Goal: Unclear

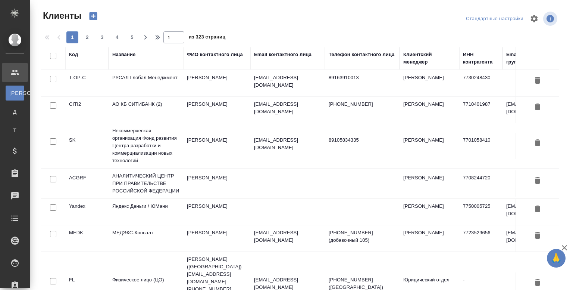
select select "RU"
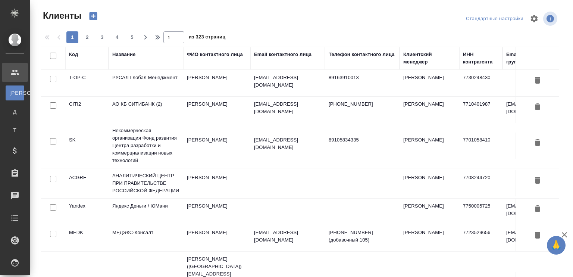
select select "RU"
